Goal: Task Accomplishment & Management: Manage account settings

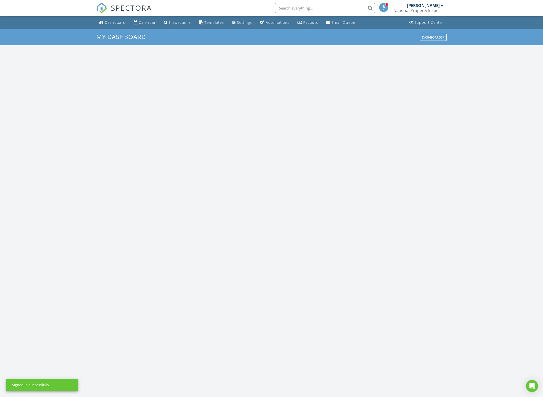
scroll to position [465, 553]
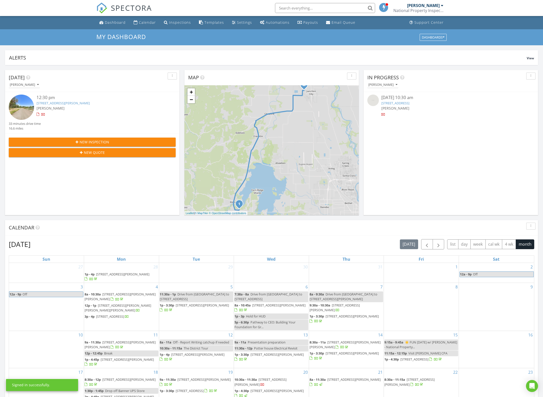
click at [94, 103] on div "25249 Todd Way , Veneta, OR 97487" at bounding box center [99, 103] width 125 height 5
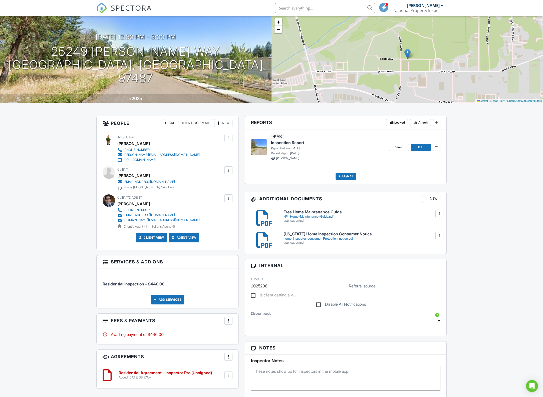
scroll to position [31, 0]
